Goal: Task Accomplishment & Management: Use online tool/utility

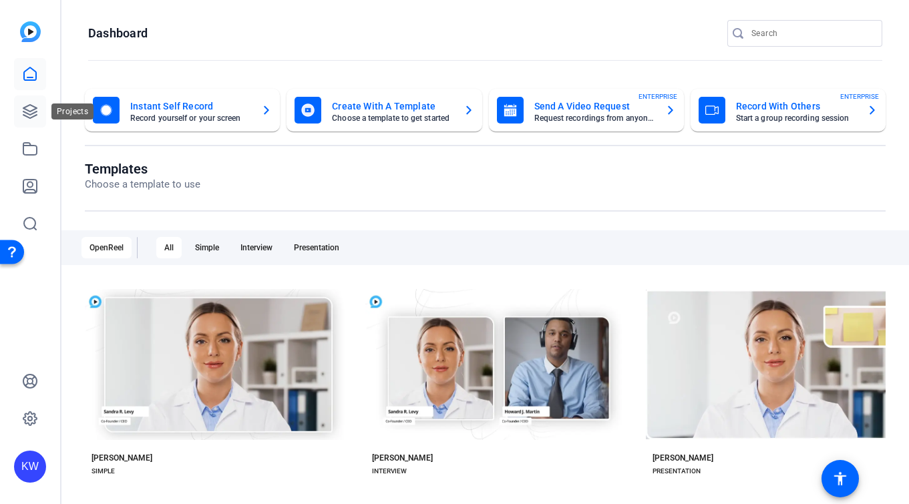
click at [37, 114] on icon at bounding box center [30, 112] width 16 height 16
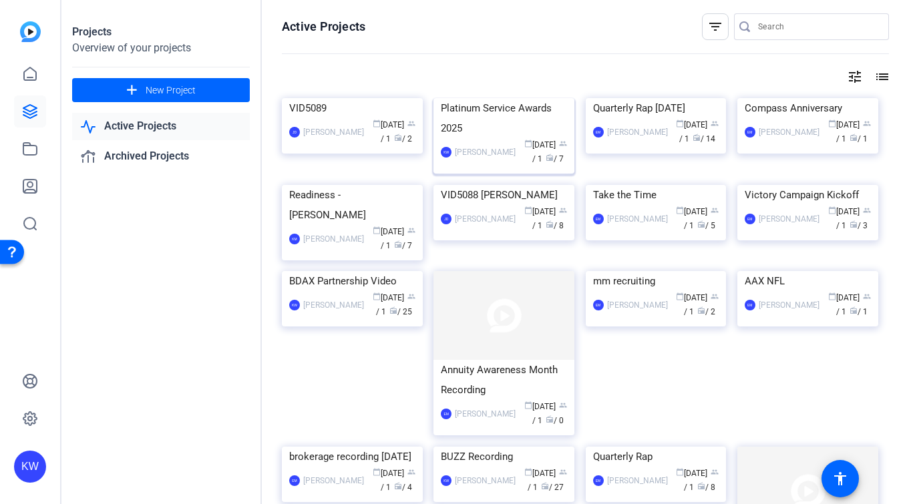
click at [509, 138] on div "Platinum Service Awards 2025" at bounding box center [504, 118] width 126 height 40
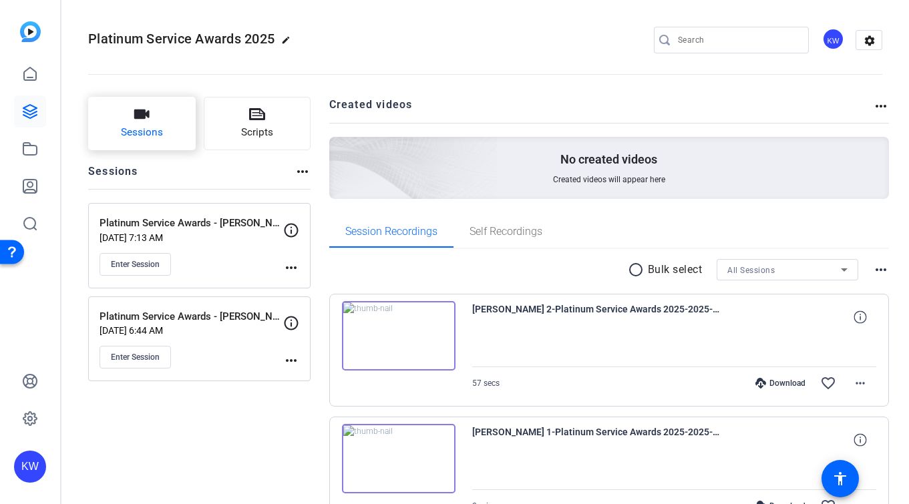
click at [154, 125] on span "Sessions" at bounding box center [142, 132] width 42 height 15
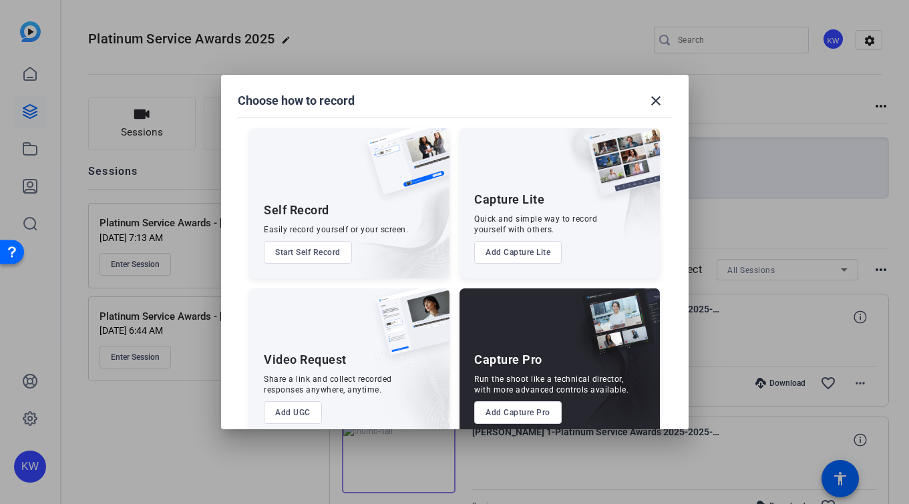
click at [520, 419] on button "Add Capture Pro" at bounding box center [518, 412] width 88 height 23
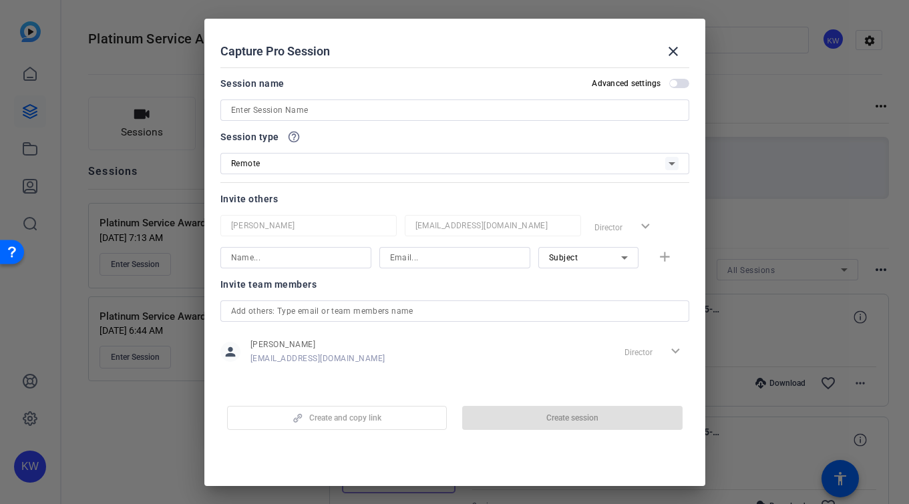
click at [235, 110] on input at bounding box center [455, 110] width 448 height 16
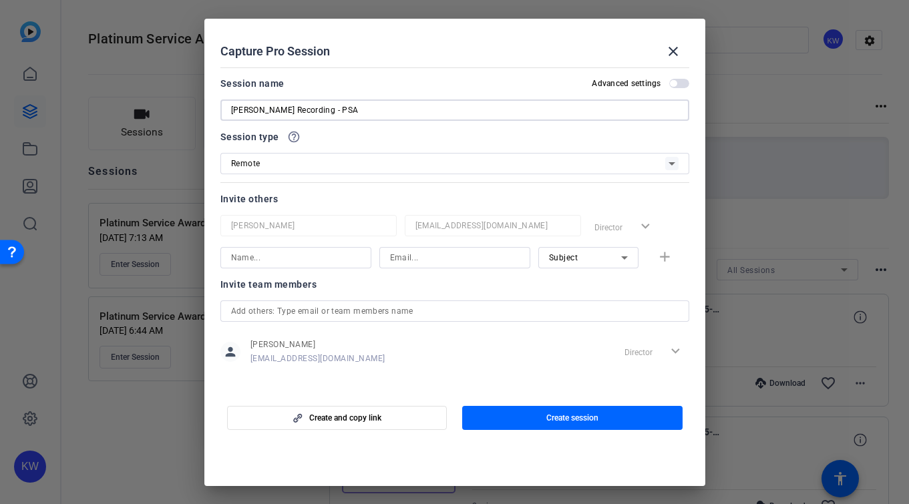
type input "[PERSON_NAME] Recording - PSA"
click at [300, 254] on input at bounding box center [296, 258] width 130 height 16
type input "[PERSON_NAME]"
click at [440, 260] on input at bounding box center [455, 258] width 130 height 16
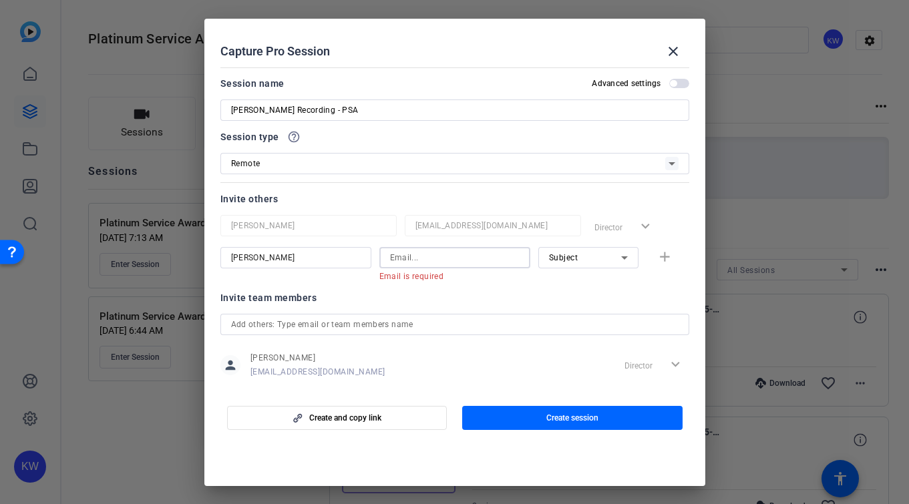
click at [448, 258] on input at bounding box center [455, 258] width 130 height 16
paste input "[PERSON_NAME][EMAIL_ADDRESS][PERSON_NAME][DOMAIN_NAME]"
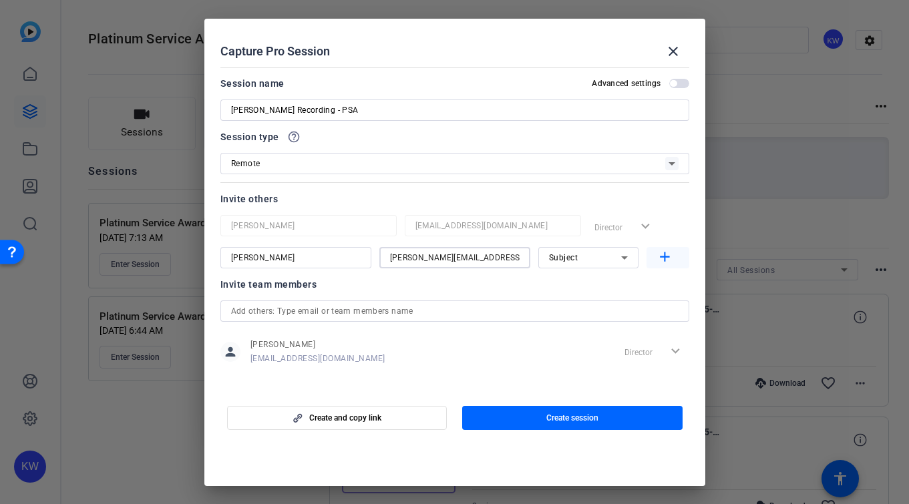
type input "[PERSON_NAME][EMAIL_ADDRESS][PERSON_NAME][DOMAIN_NAME]"
click at [661, 262] on mat-icon "add" at bounding box center [665, 257] width 17 height 17
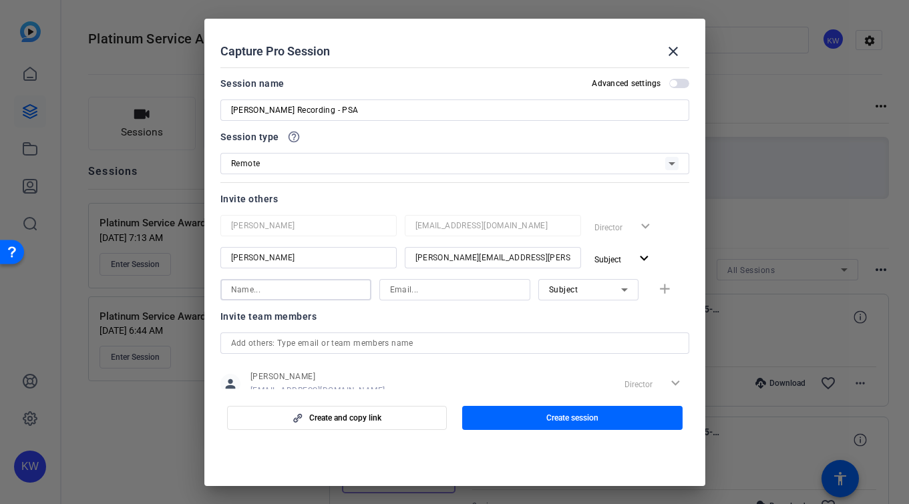
click at [317, 285] on input at bounding box center [296, 290] width 130 height 16
type input "H"
type input "[PERSON_NAME]"
click at [442, 286] on input at bounding box center [455, 290] width 130 height 16
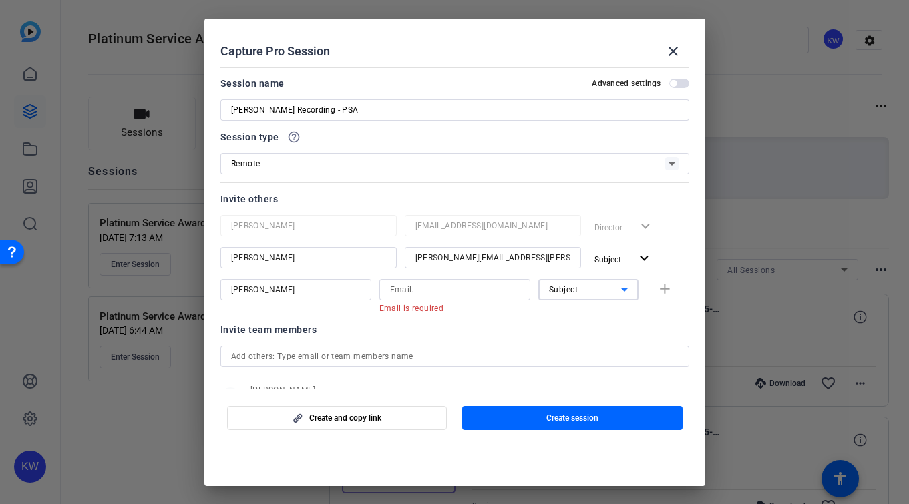
click at [617, 292] on icon at bounding box center [625, 290] width 16 height 16
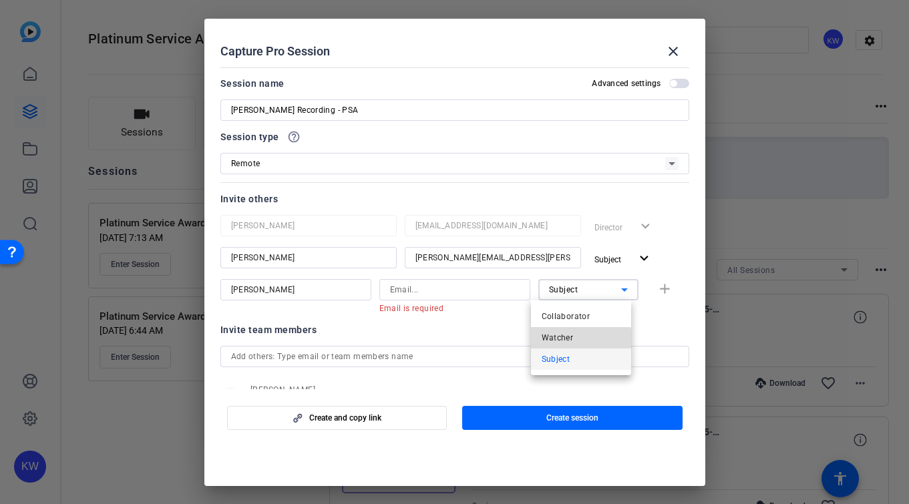
click at [559, 340] on span "Watcher" at bounding box center [558, 338] width 32 height 16
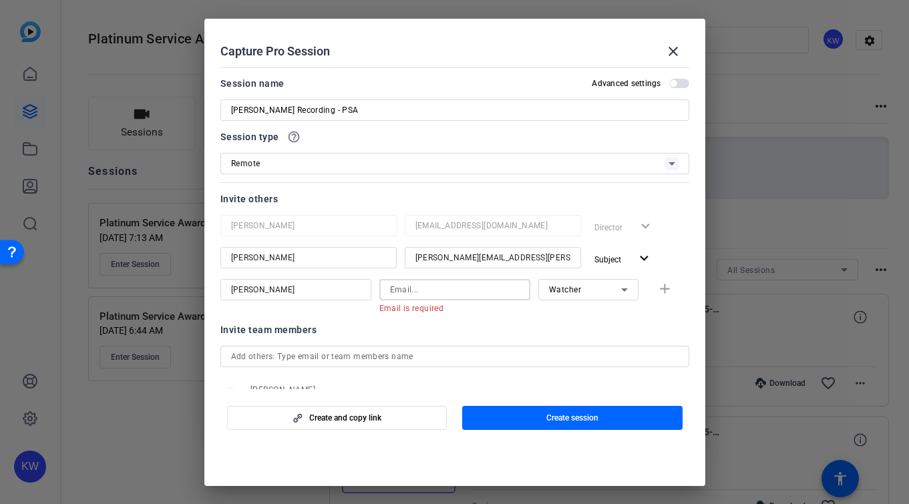
click at [425, 295] on input at bounding box center [455, 290] width 130 height 16
paste input "[EMAIL_ADDRESS][DOMAIN_NAME]"
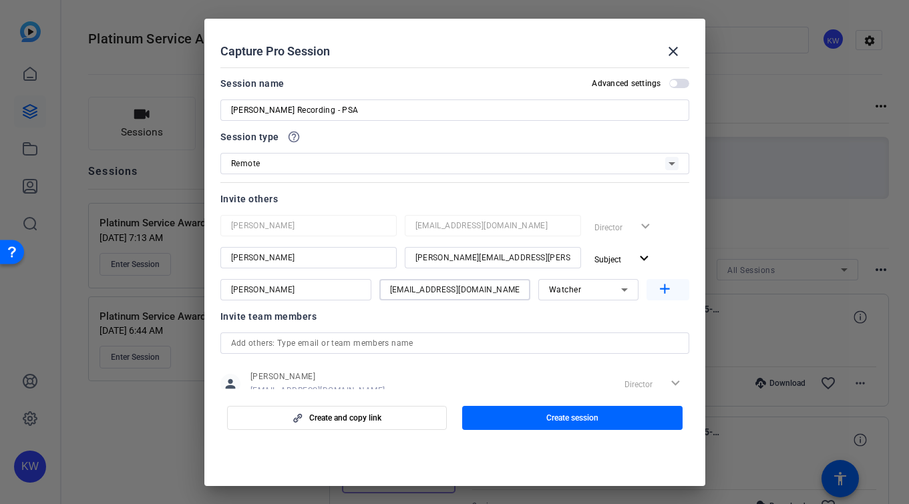
type input "[EMAIL_ADDRESS][DOMAIN_NAME]"
click at [663, 294] on mat-icon "add" at bounding box center [665, 289] width 17 height 17
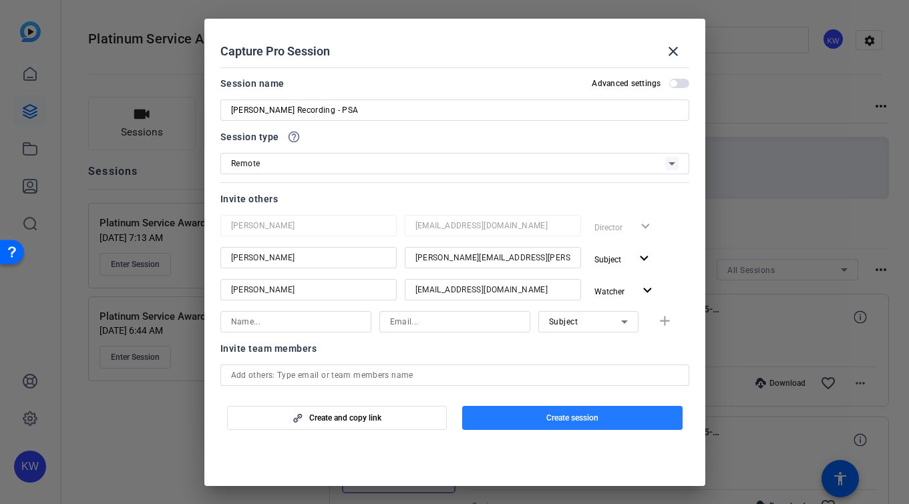
click at [568, 424] on span "button" at bounding box center [572, 418] width 220 height 32
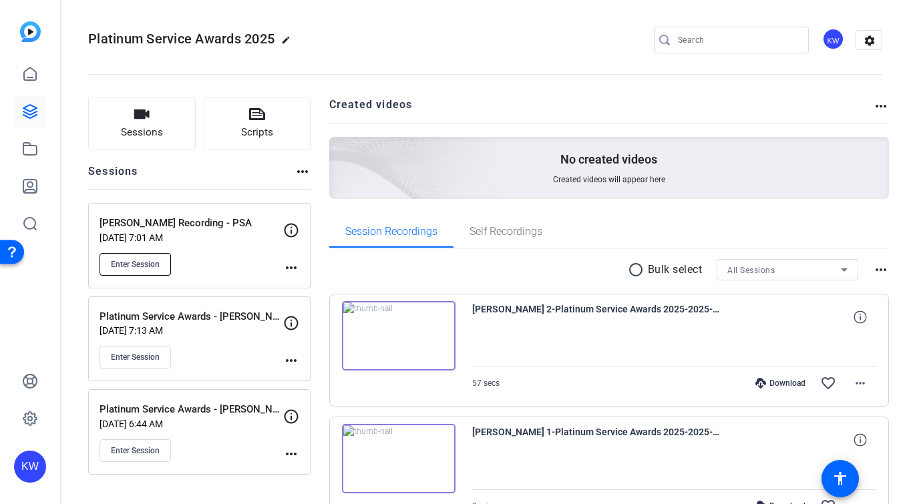
click at [162, 267] on button "Enter Session" at bounding box center [135, 264] width 71 height 23
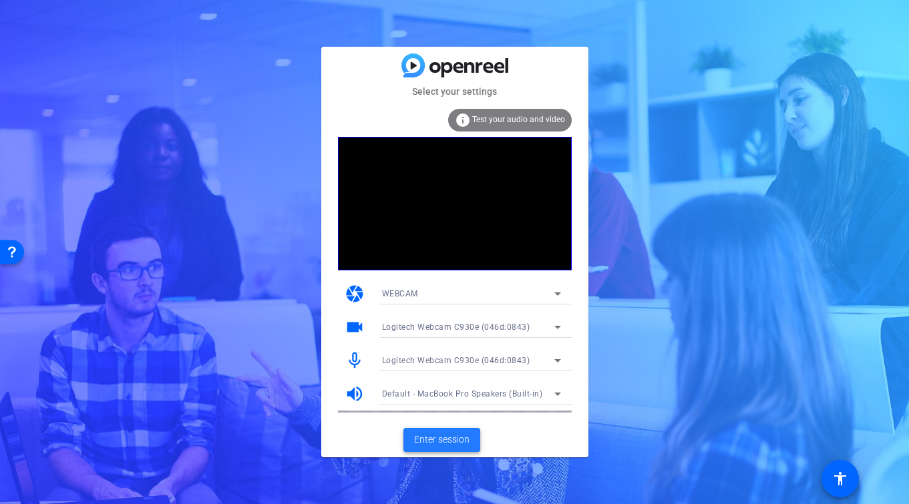
click at [456, 446] on span "Enter session" at bounding box center [441, 440] width 55 height 14
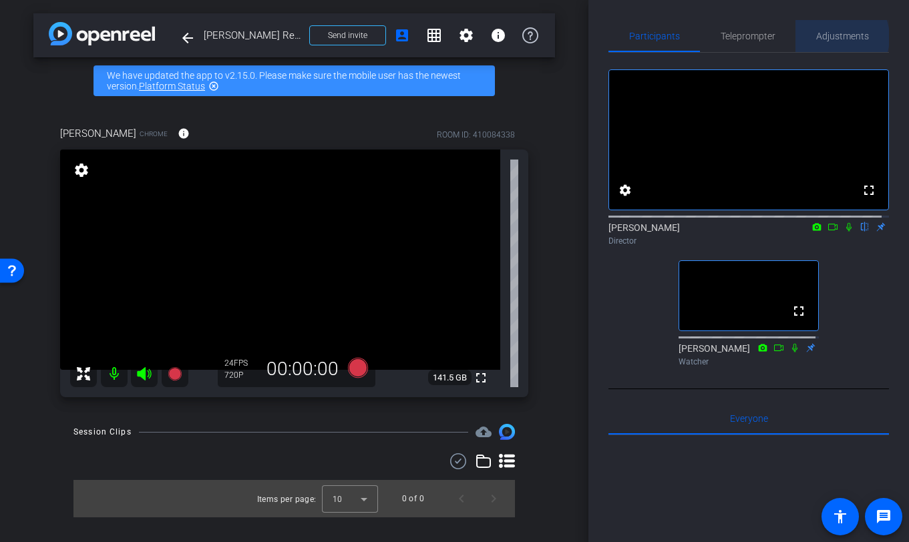
click at [830, 37] on span "Adjustments" at bounding box center [842, 35] width 53 height 9
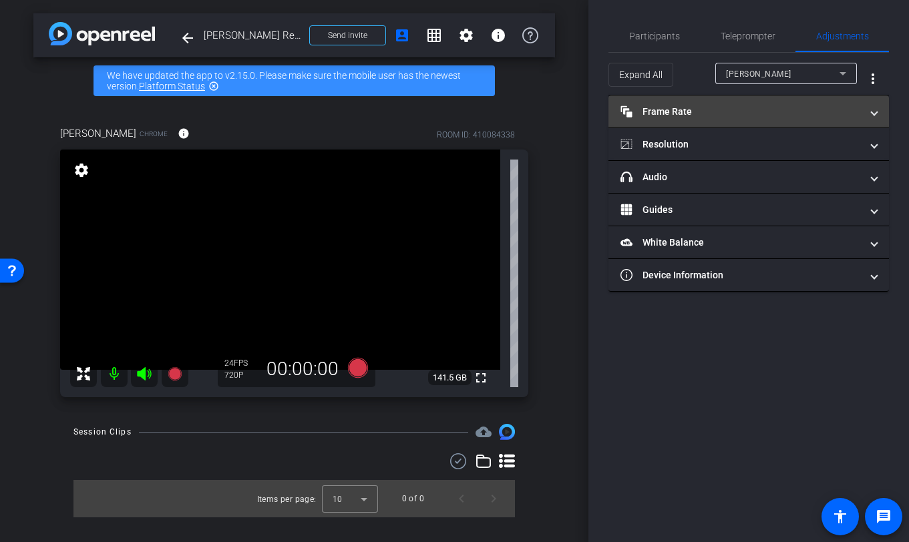
click at [738, 107] on mat-panel-title "Frame Rate Frame Rate" at bounding box center [741, 112] width 240 height 14
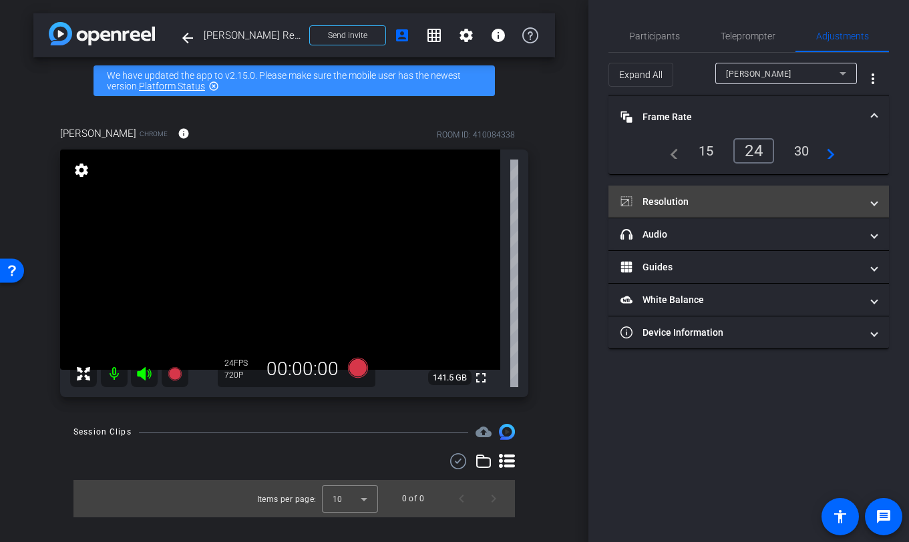
click at [711, 198] on mat-panel-title "Resolution" at bounding box center [741, 202] width 240 height 14
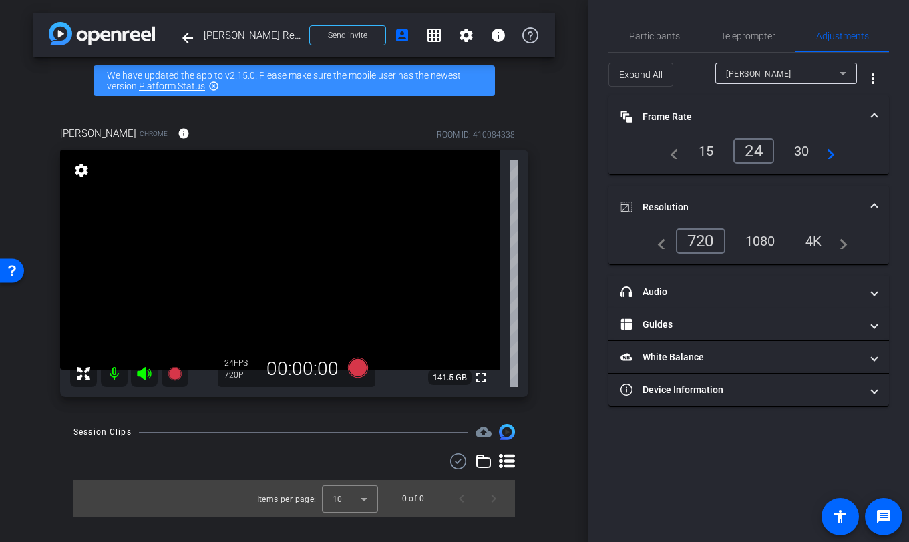
click at [760, 245] on div "1080" at bounding box center [760, 241] width 50 height 23
click at [358, 371] on icon at bounding box center [357, 368] width 20 height 20
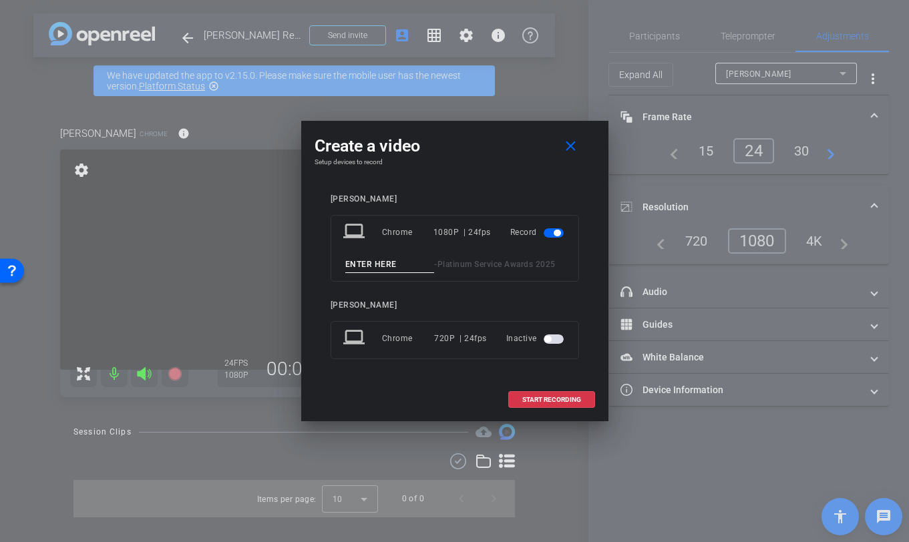
click at [392, 263] on input at bounding box center [390, 265] width 90 height 17
type input "Amy TEst"
click at [556, 394] on span at bounding box center [552, 400] width 86 height 32
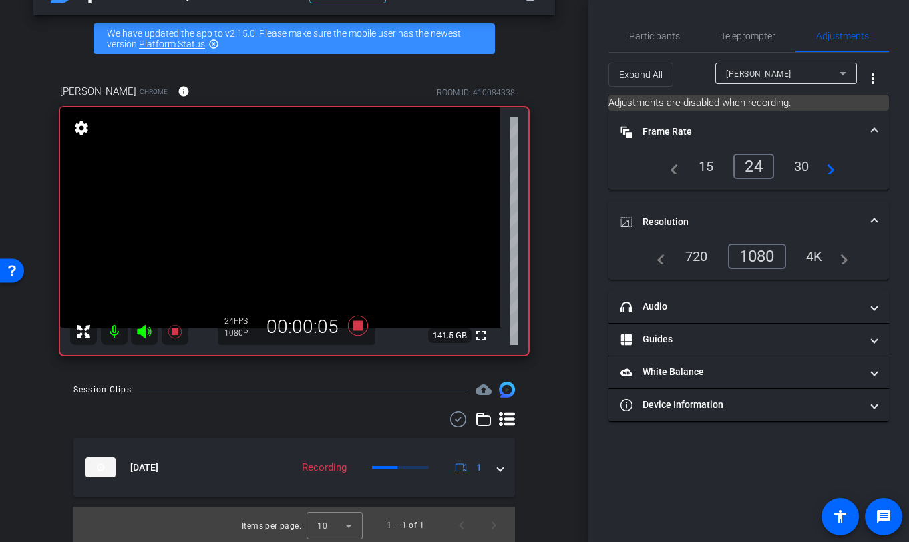
scroll to position [44, 0]
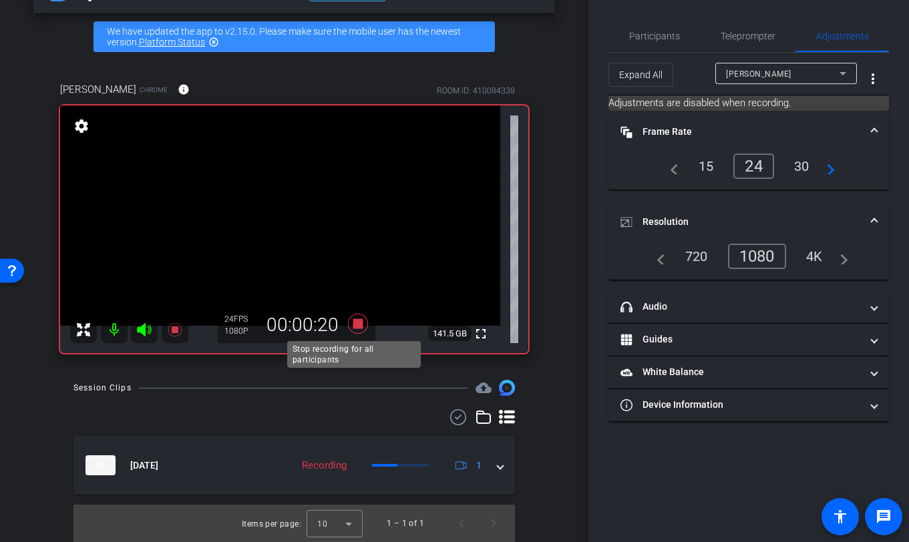
click at [354, 329] on icon at bounding box center [358, 324] width 32 height 24
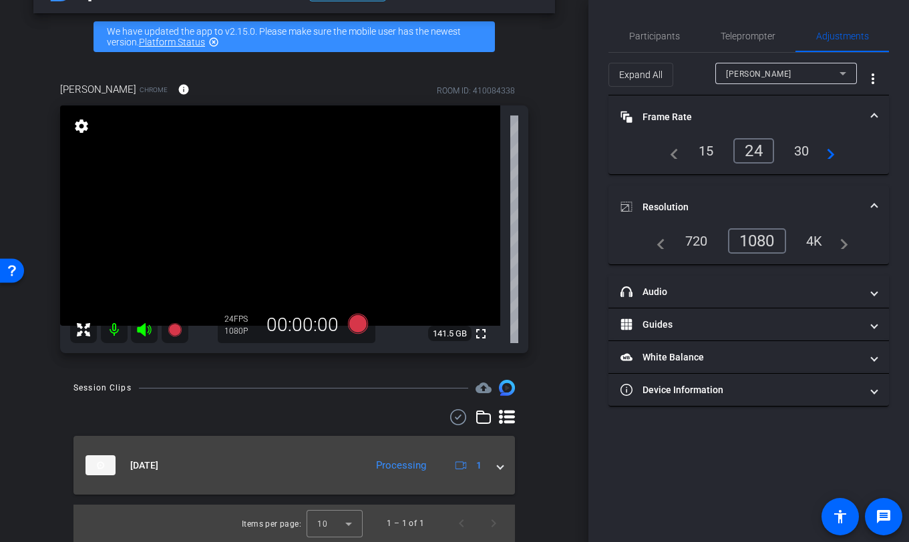
click at [498, 468] on span at bounding box center [500, 466] width 5 height 14
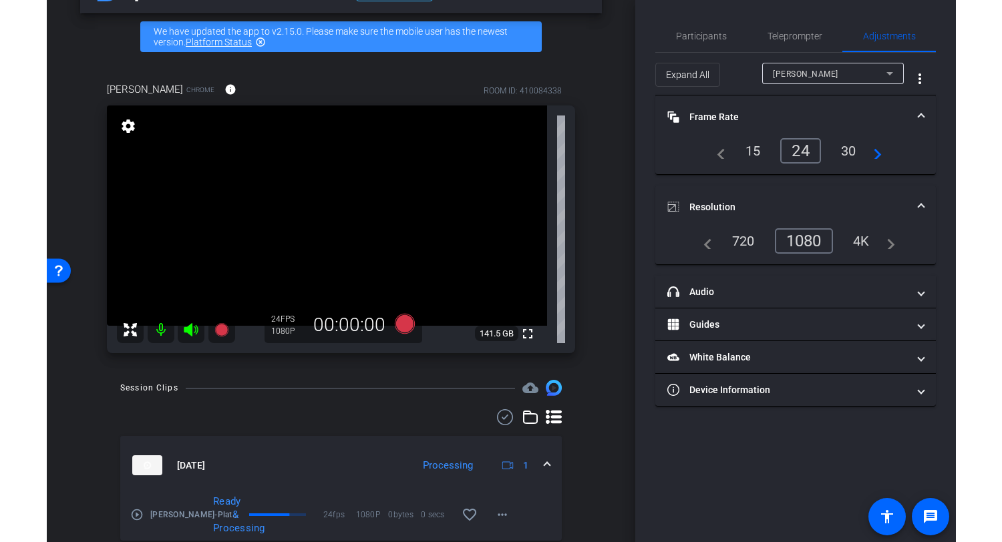
scroll to position [90, 0]
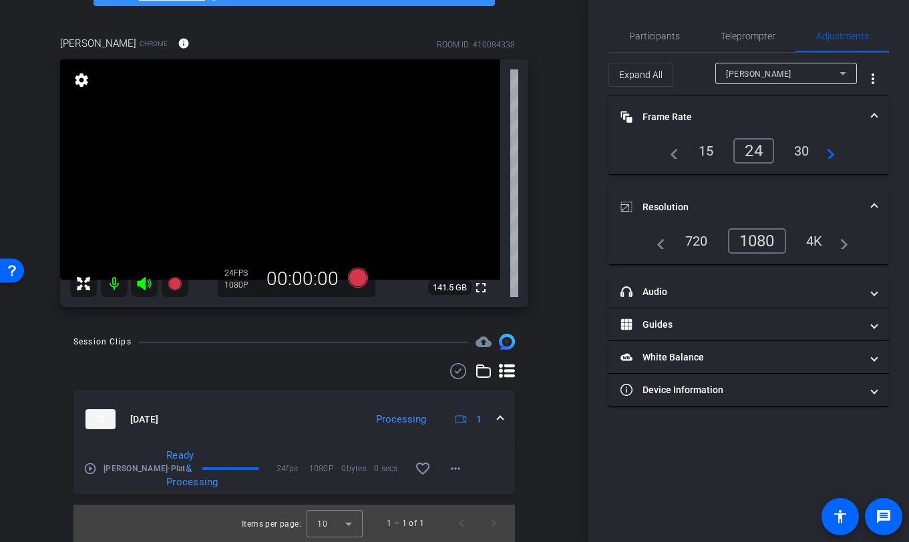
click at [93, 471] on mat-icon "play_circle_outline" at bounding box center [90, 468] width 13 height 13
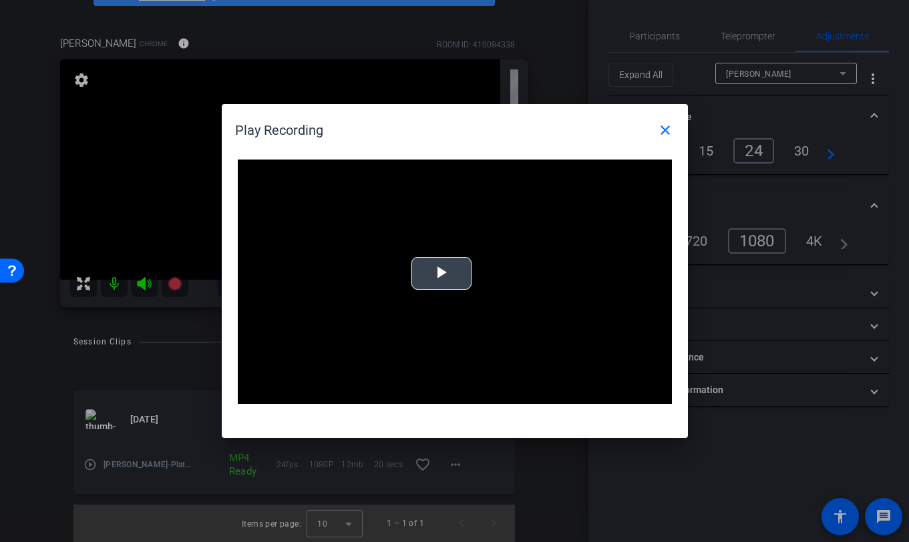
click at [442, 274] on span "Video Player" at bounding box center [442, 274] width 0 height 0
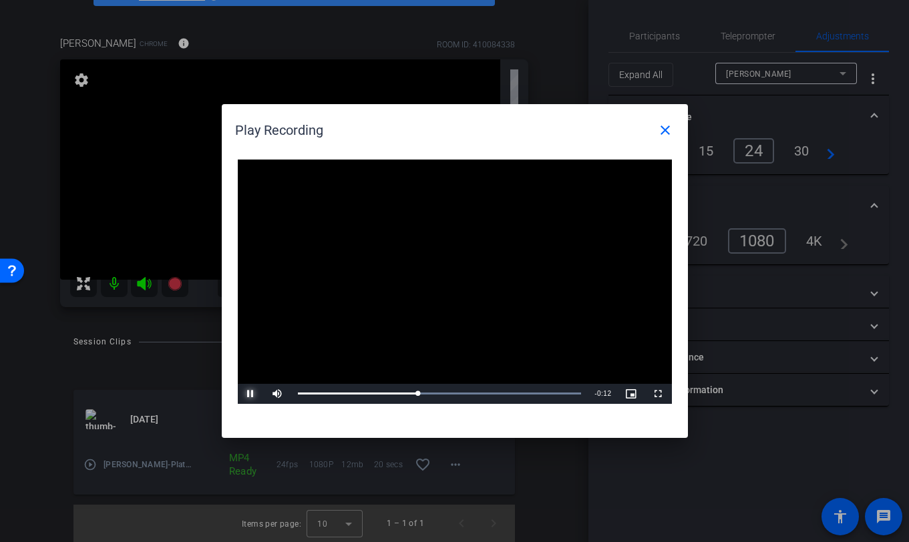
click at [251, 394] on span "Video Player" at bounding box center [251, 394] width 27 height 0
click at [663, 138] on mat-icon "close" at bounding box center [665, 130] width 16 height 16
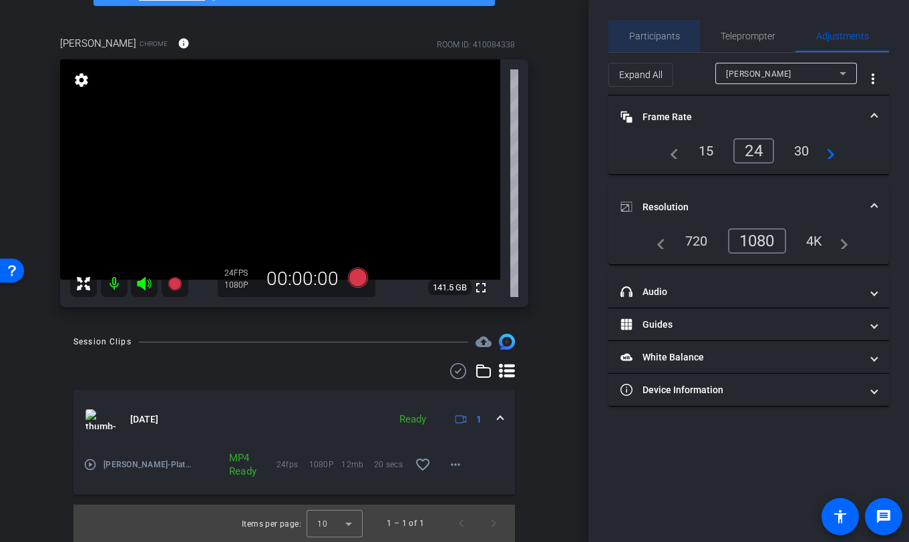
click at [677, 37] on span "Participants" at bounding box center [654, 35] width 51 height 9
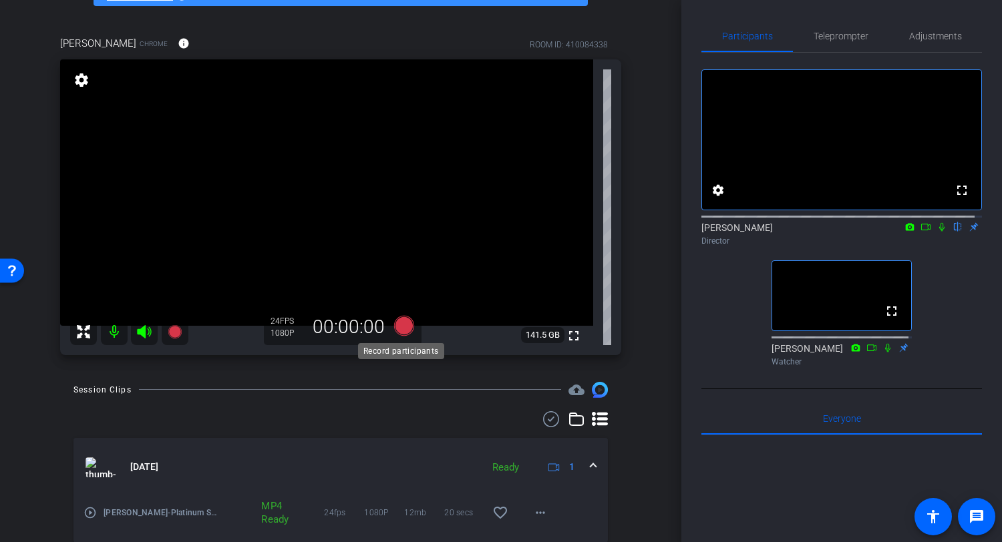
click at [397, 333] on icon at bounding box center [404, 325] width 20 height 20
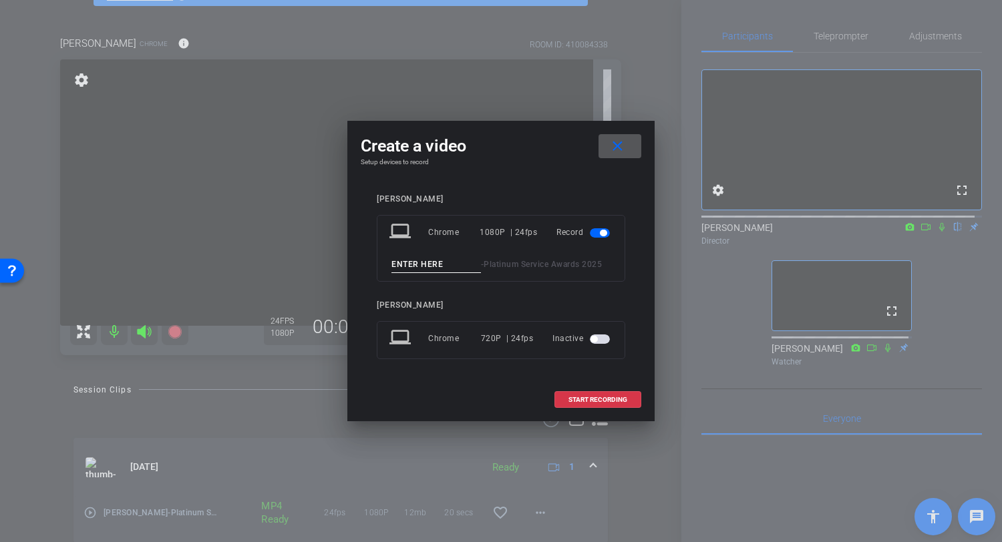
click at [423, 261] on input at bounding box center [436, 265] width 90 height 17
type input "Amy 1"
click at [601, 404] on span at bounding box center [598, 400] width 86 height 32
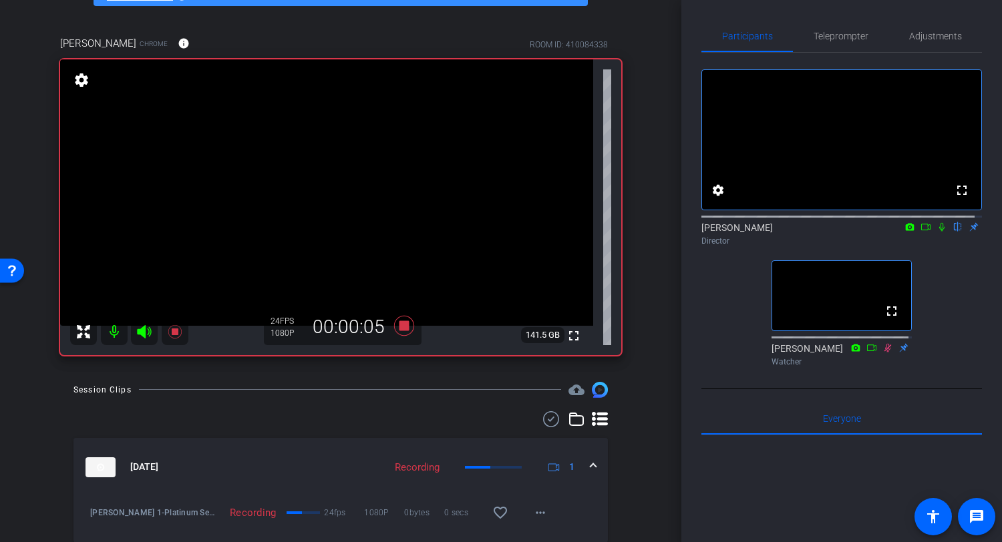
click at [909, 232] on icon at bounding box center [942, 226] width 11 height 9
click at [401, 329] on icon at bounding box center [404, 325] width 20 height 20
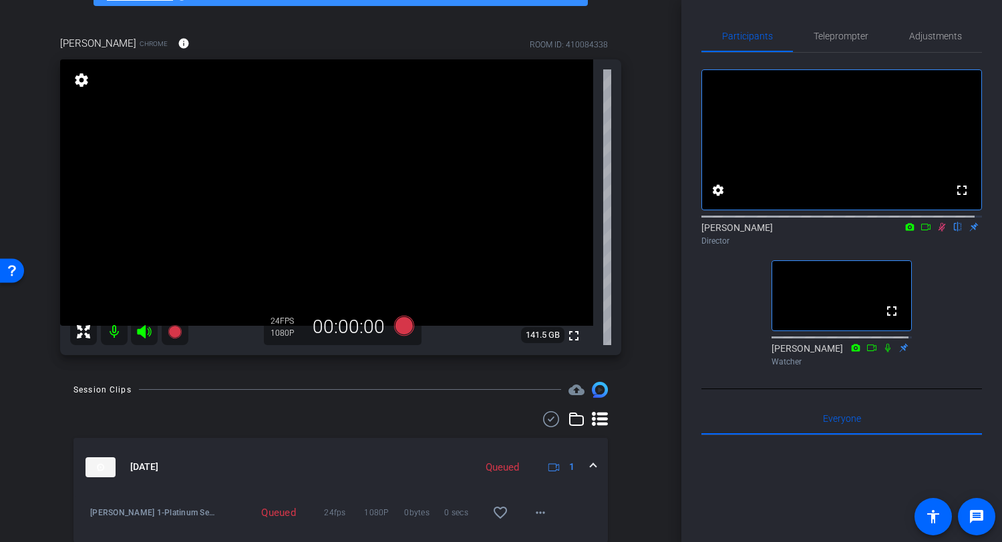
click at [909, 232] on icon at bounding box center [942, 227] width 7 height 9
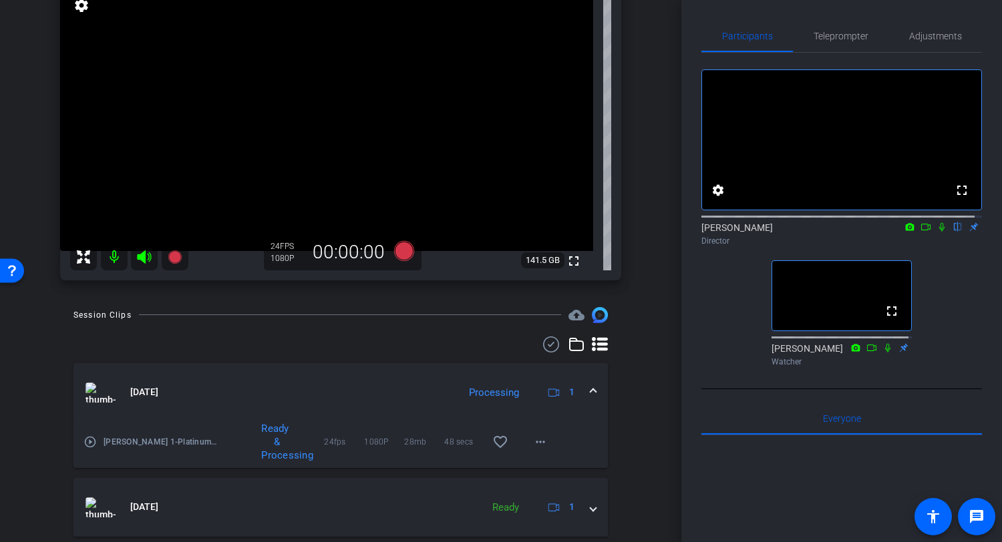
scroll to position [188, 0]
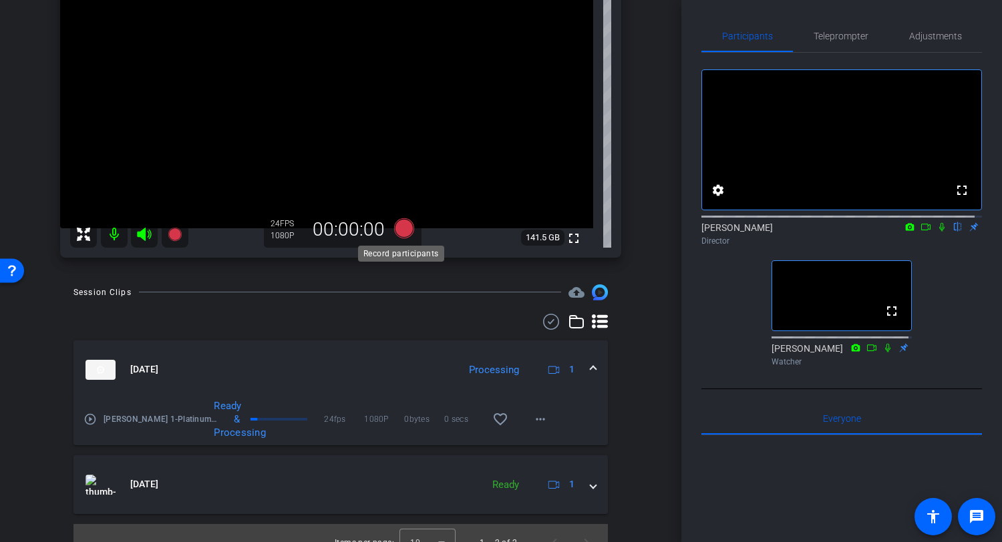
click at [398, 228] on icon at bounding box center [404, 228] width 20 height 20
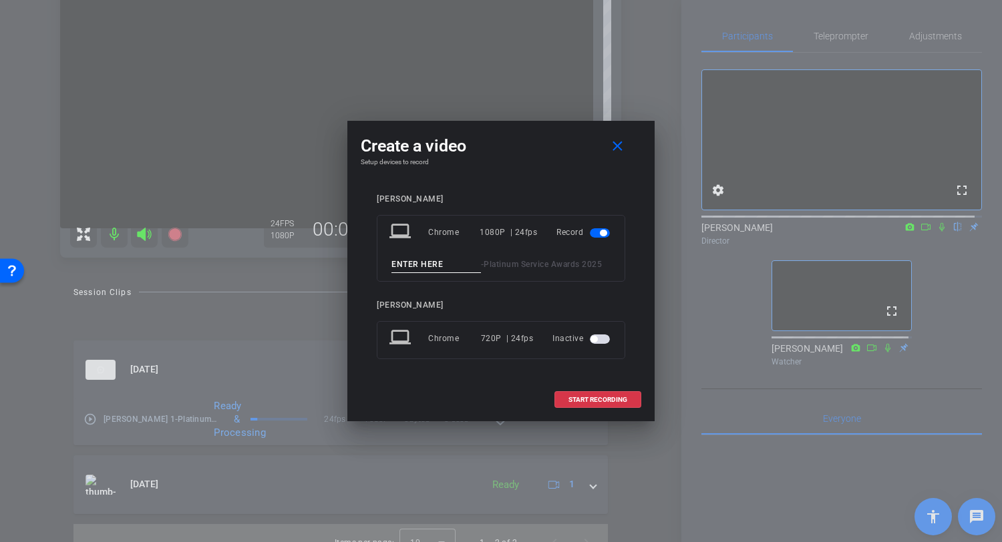
click at [425, 267] on input at bounding box center [436, 265] width 90 height 17
type input "Amy 2"
click at [587, 400] on span "START RECORDING" at bounding box center [597, 400] width 59 height 7
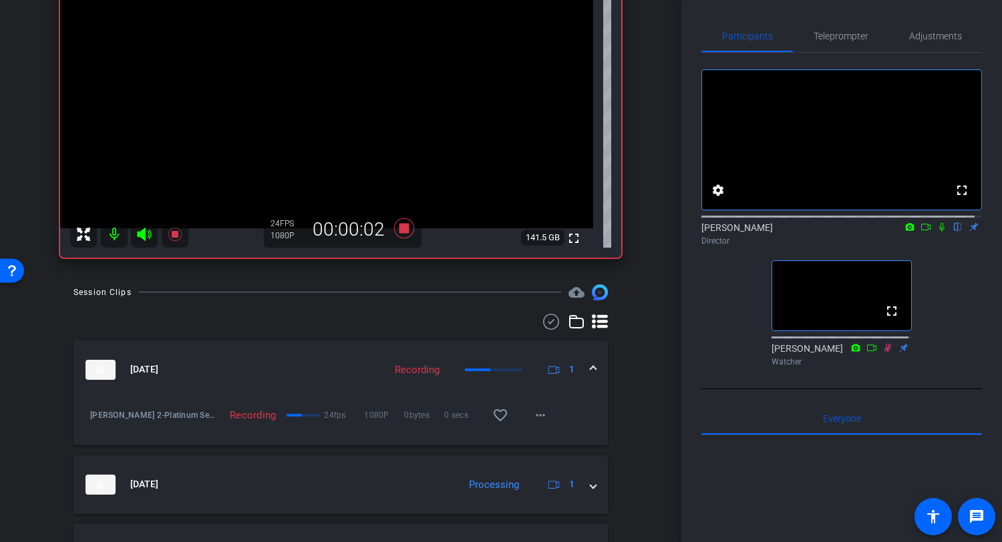
click at [909, 232] on icon at bounding box center [941, 227] width 5 height 9
click at [0, 381] on div "arrow_back Amy Jamrog Recording - PSA Back to project Send invite account_box g…" at bounding box center [340, 271] width 681 height 542
click at [403, 231] on icon at bounding box center [404, 228] width 20 height 20
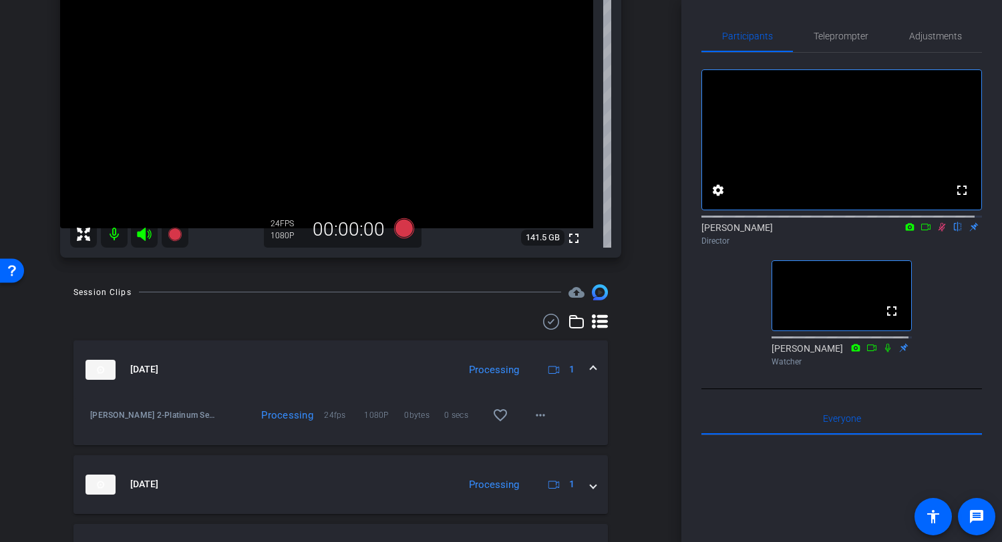
click at [909, 232] on icon at bounding box center [942, 226] width 11 height 9
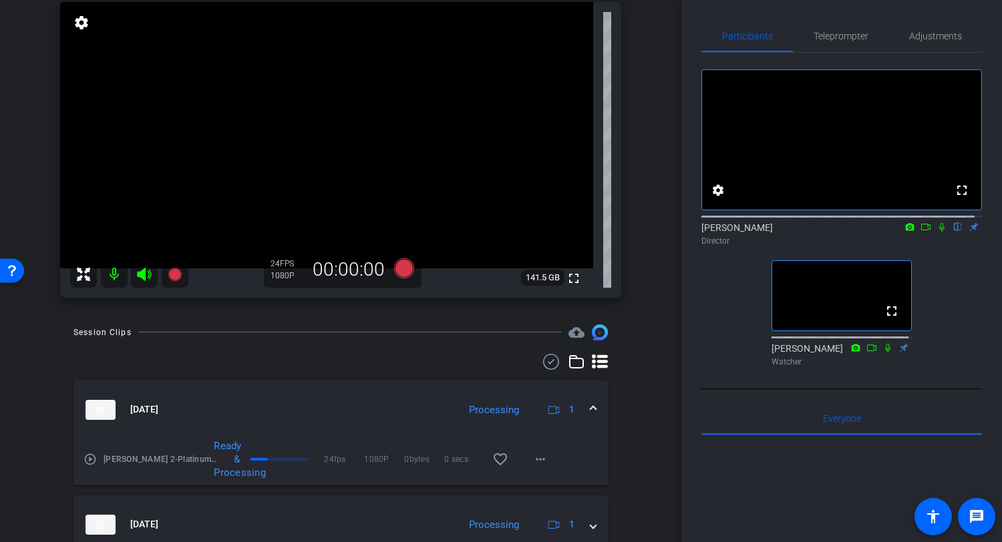
scroll to position [143, 0]
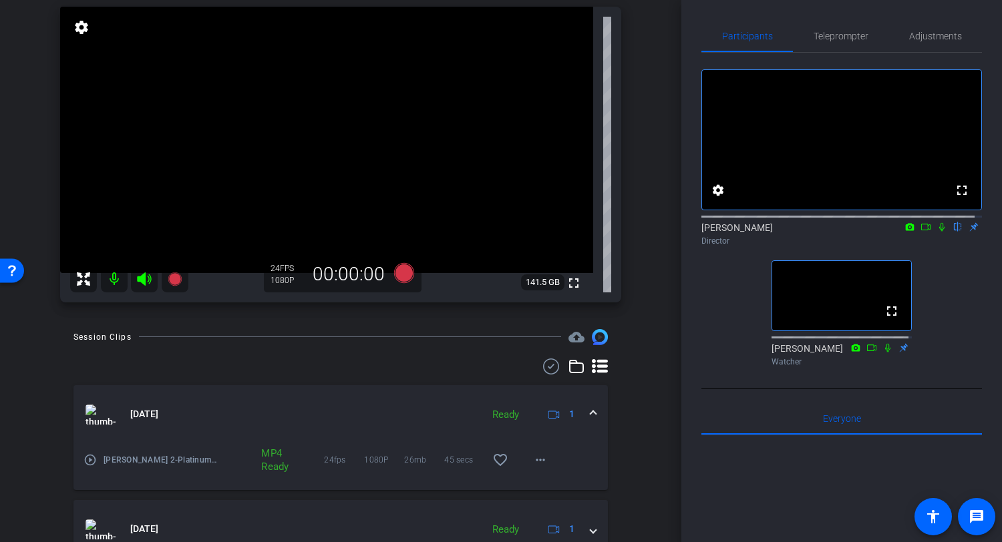
click at [88, 463] on mat-icon "play_circle_outline" at bounding box center [90, 460] width 13 height 13
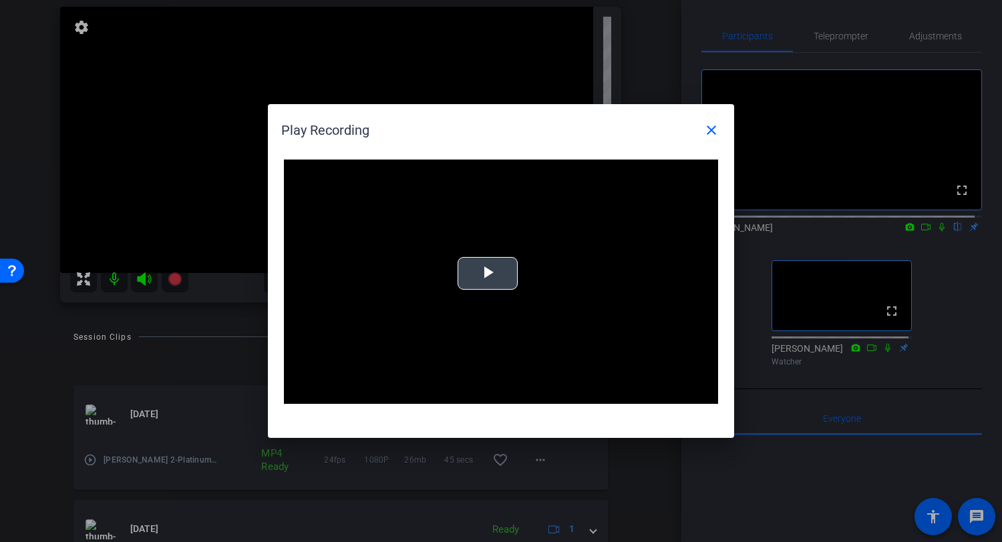
click at [488, 274] on span "Video Player" at bounding box center [488, 274] width 0 height 0
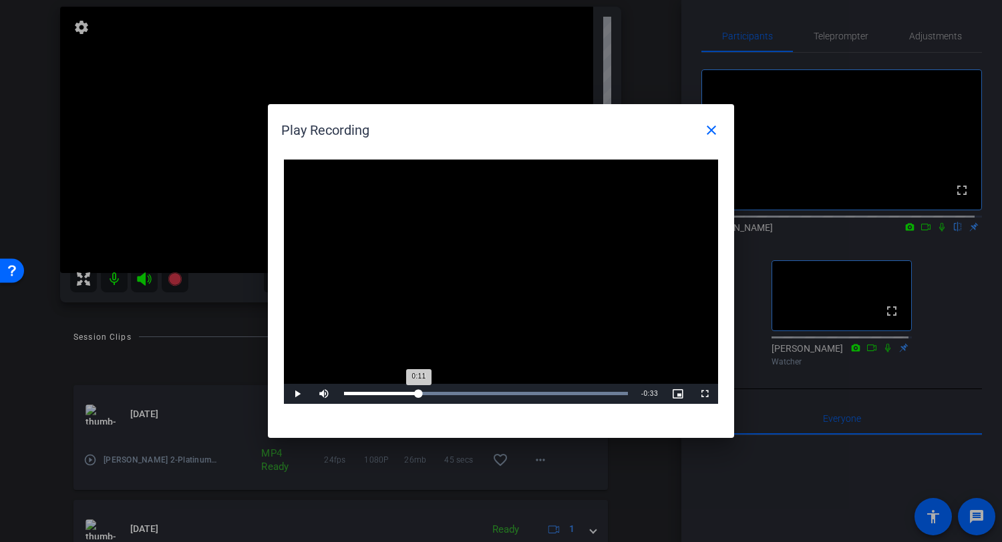
click at [419, 395] on div "Loaded : 100.00% 0:11 0:11" at bounding box center [485, 394] width 297 height 20
click at [297, 394] on span "Video Player" at bounding box center [297, 394] width 27 height 0
click at [707, 128] on mat-icon "close" at bounding box center [711, 130] width 16 height 16
